Goal: Navigation & Orientation: Find specific page/section

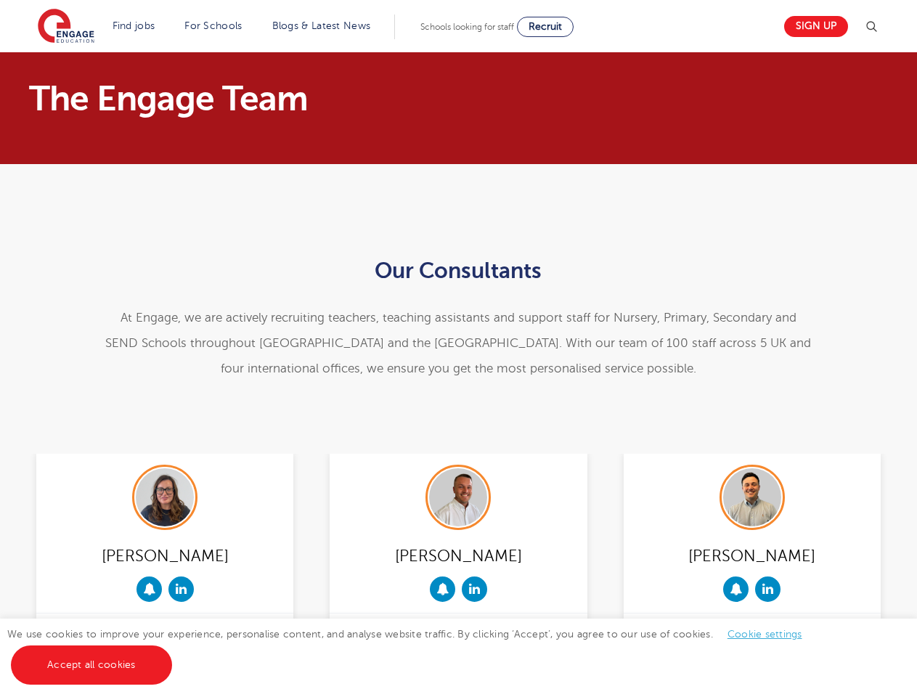
click at [458, 349] on span "e are actively recruiting teachers, teaching assistants and support staff for N…" at bounding box center [458, 343] width 706 height 65
click at [877, 27] on img at bounding box center [871, 26] width 17 height 17
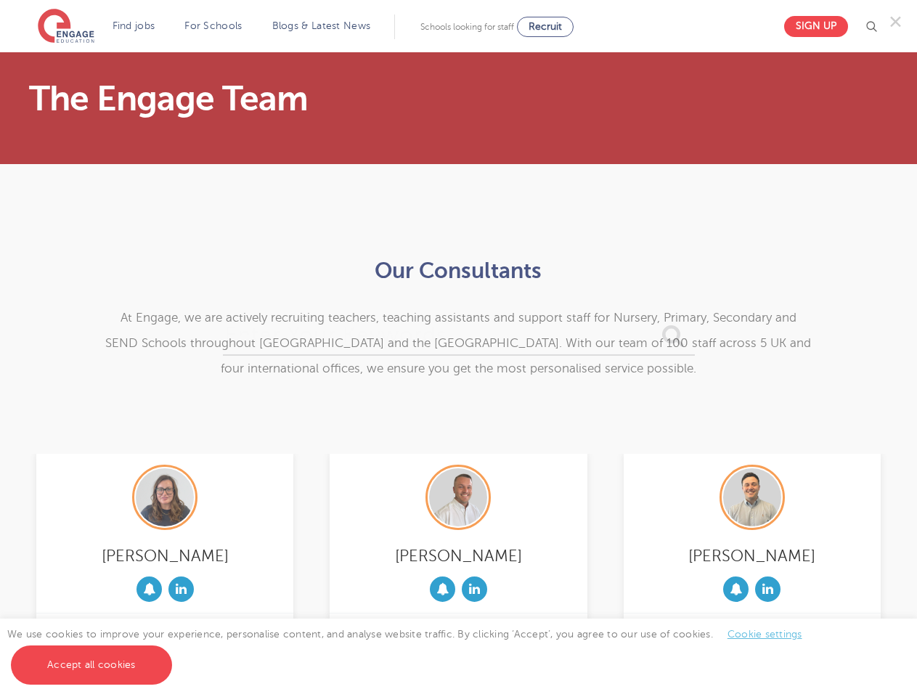
click at [149, 589] on div "✕" at bounding box center [458, 348] width 917 height 697
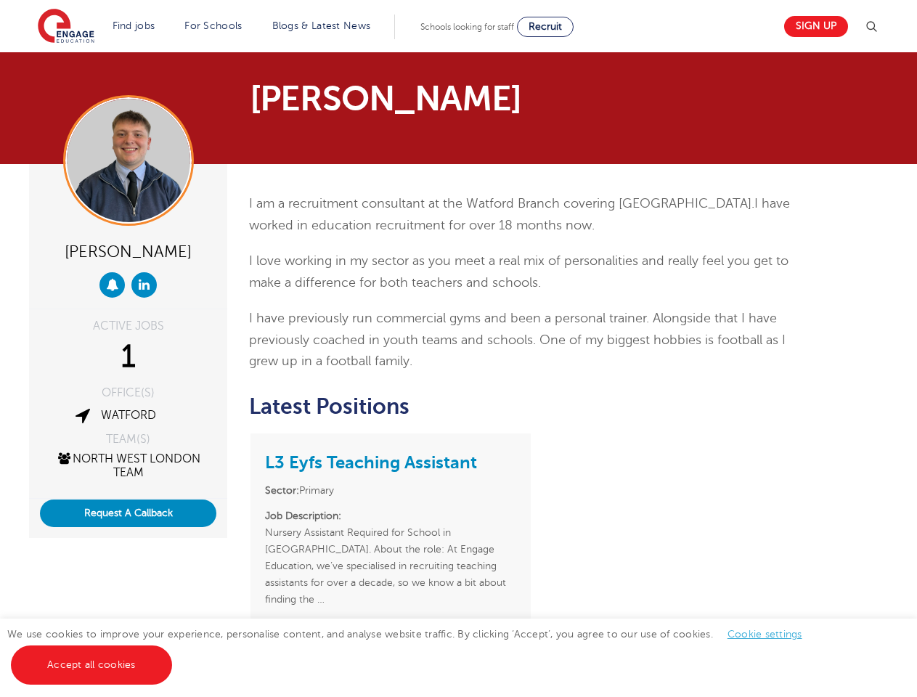
click at [458, 349] on p "I have previously run commercial gyms and been a personal trainer. Alongside th…" at bounding box center [532, 340] width 566 height 65
click at [877, 27] on img at bounding box center [871, 26] width 17 height 17
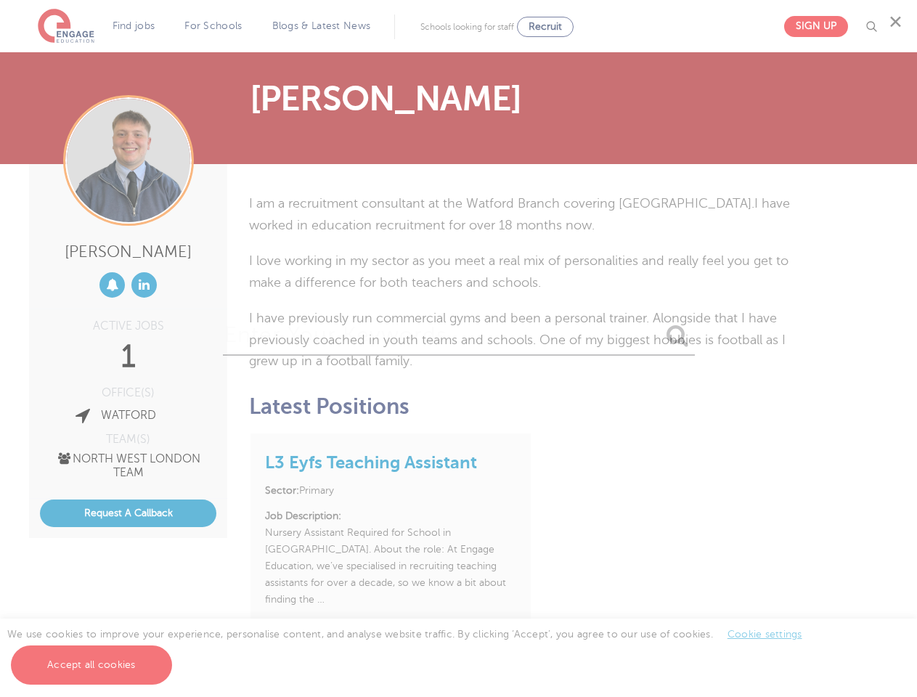
click at [112, 285] on div "✕" at bounding box center [458, 348] width 917 height 697
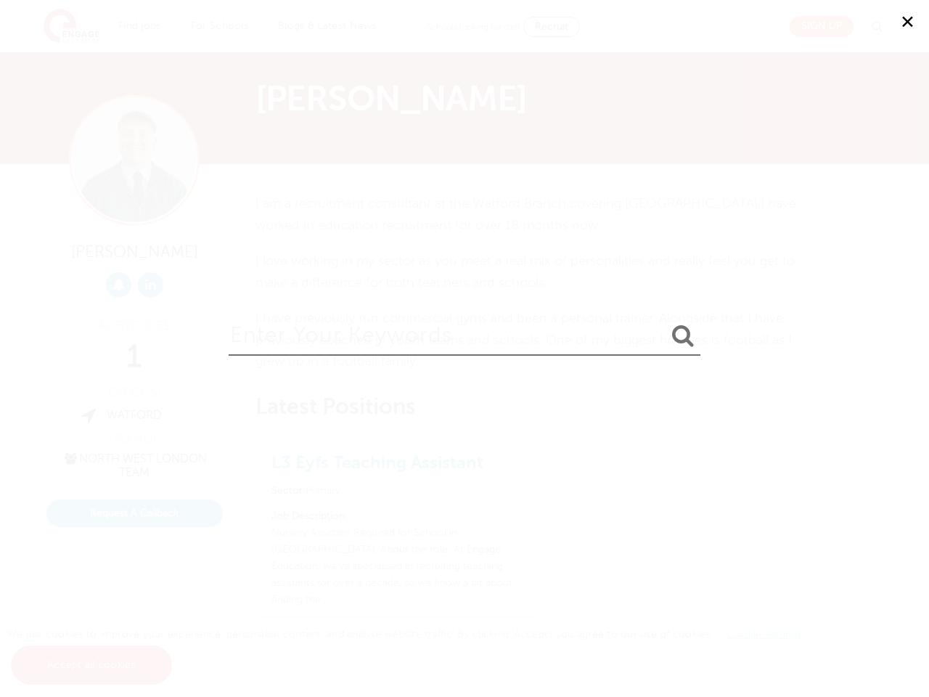
click at [128, 513] on div "✕" at bounding box center [464, 348] width 929 height 697
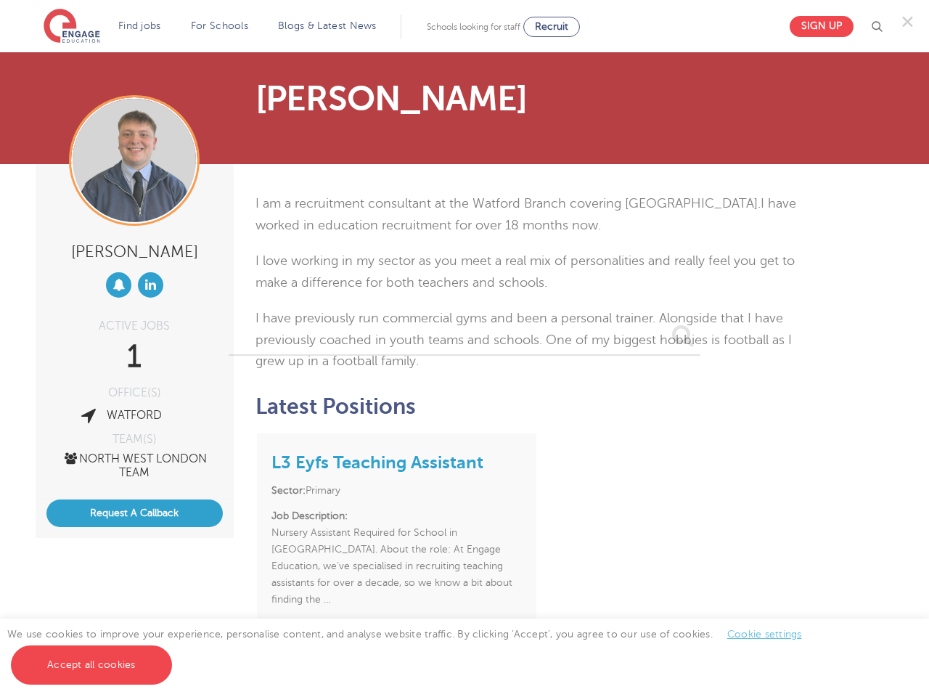
click at [764, 634] on link "Cookie settings" at bounding box center [765, 634] width 75 height 11
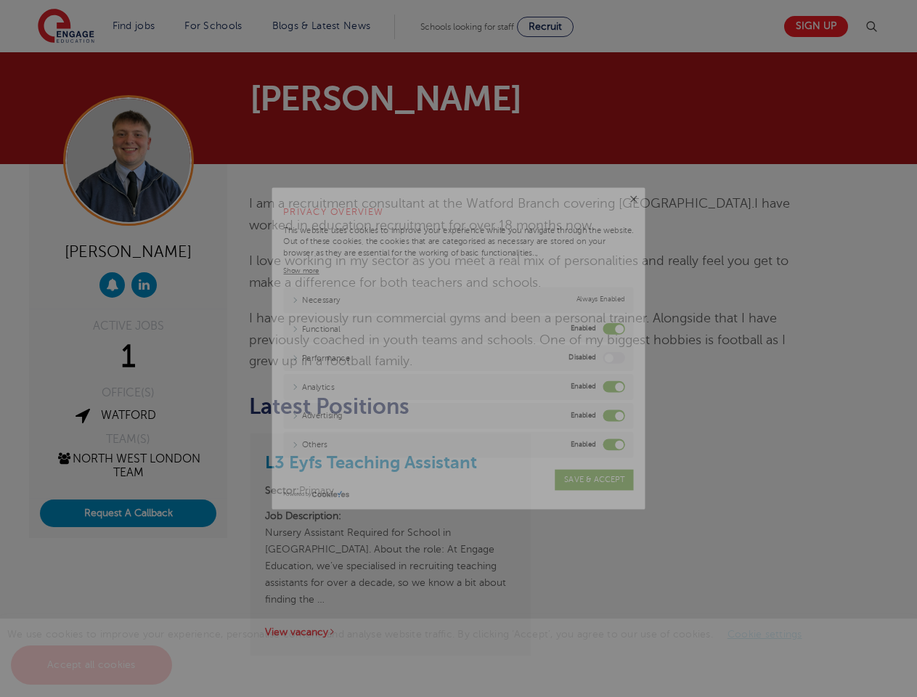
click at [91, 665] on link "Accept all cookies" at bounding box center [91, 665] width 161 height 39
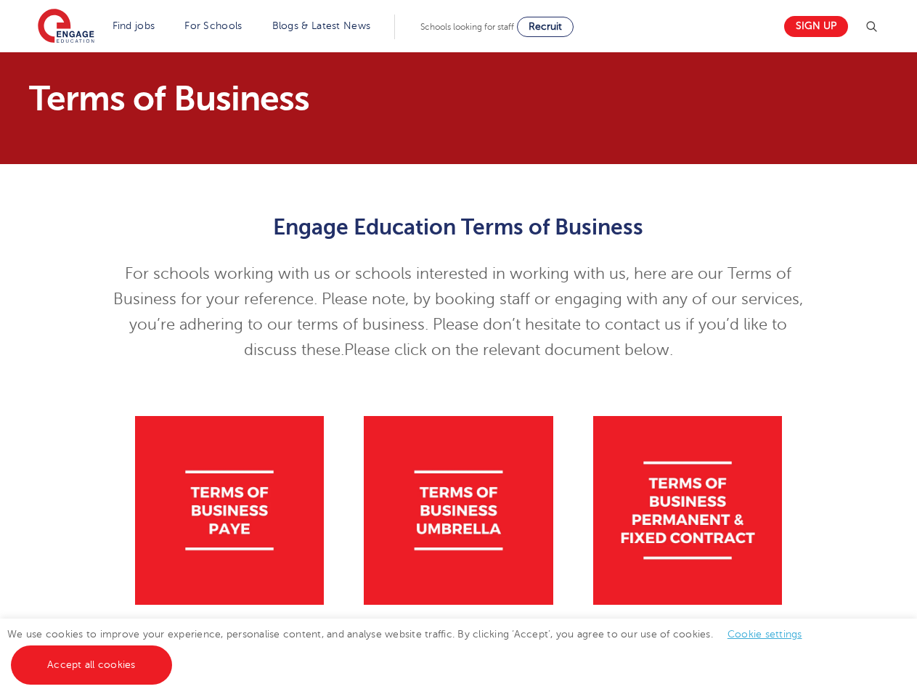
click at [458, 349] on p "For schools working with us or schools interested in working with us, here are …" at bounding box center [458, 312] width 712 height 102
click at [877, 27] on img at bounding box center [871, 26] width 17 height 17
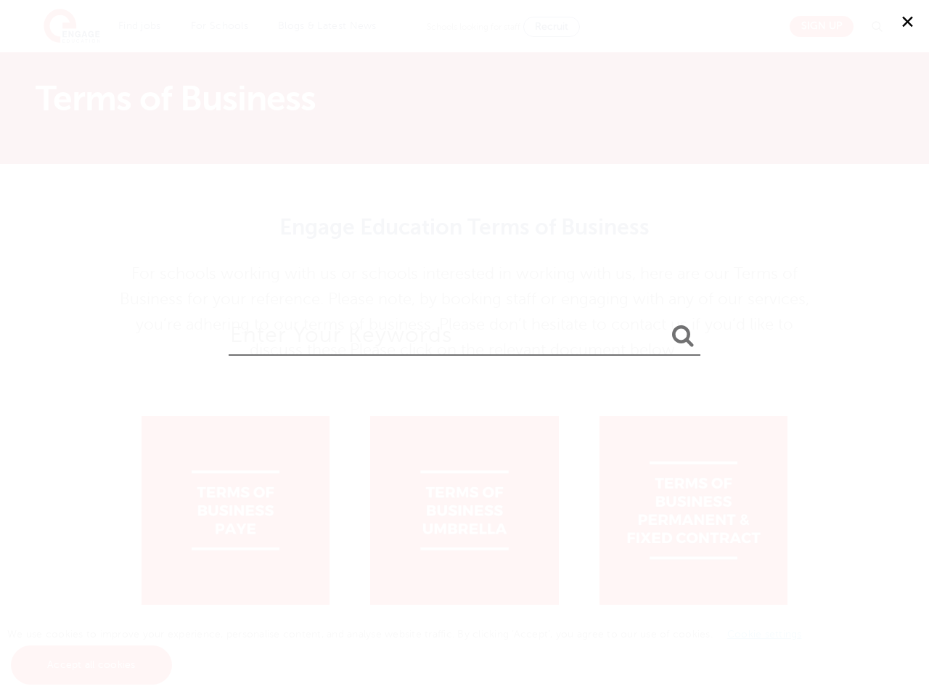
click at [764, 634] on div "✕" at bounding box center [464, 348] width 929 height 697
click at [91, 665] on div "✕" at bounding box center [464, 348] width 929 height 697
